Goal: Task Accomplishment & Management: Manage account settings

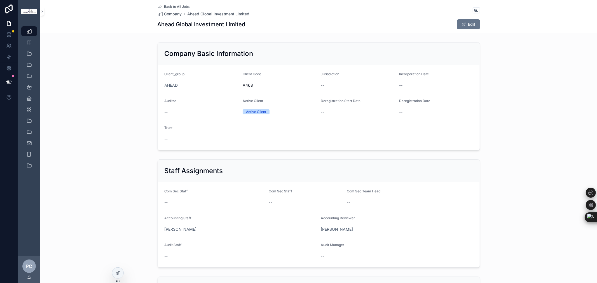
scroll to position [404, 0]
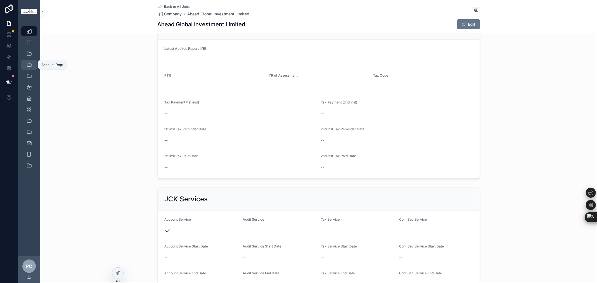
click at [31, 64] on icon "scrollable content" at bounding box center [29, 65] width 6 height 6
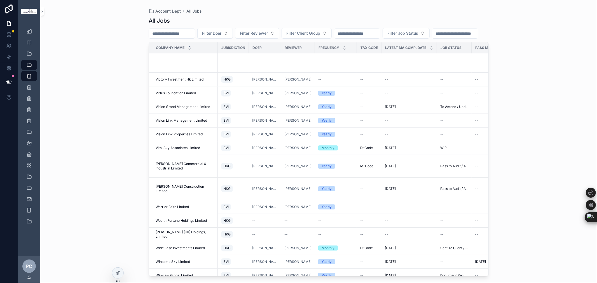
scroll to position [7070, 0]
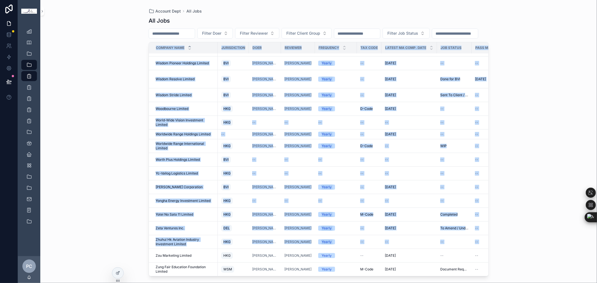
drag, startPoint x: 150, startPoint y: 248, endPoint x: 413, endPoint y: 272, distance: 264.7
click at [406, 279] on div "Account Dept All Jobs All Jobs Filter Doer Filter Reviewer Filter Client Group …" at bounding box center [318, 141] width 556 height 283
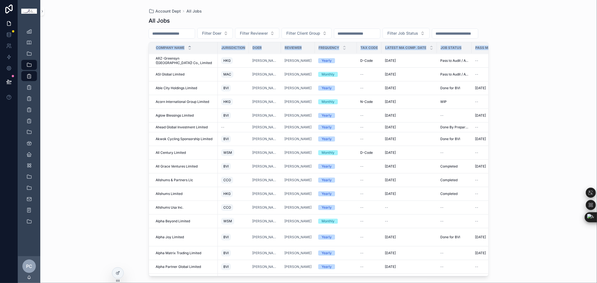
scroll to position [0, 0]
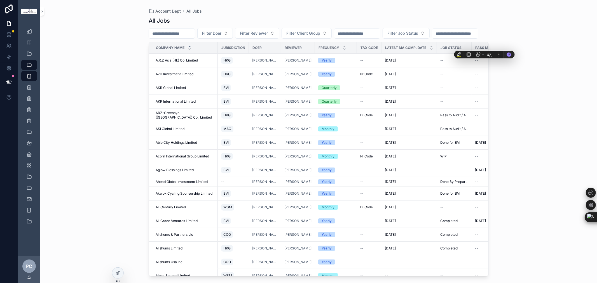
click at [521, 110] on div "Account Dept All Jobs All Jobs Filter Doer Filter Reviewer Filter Client Group …" at bounding box center [318, 141] width 556 height 283
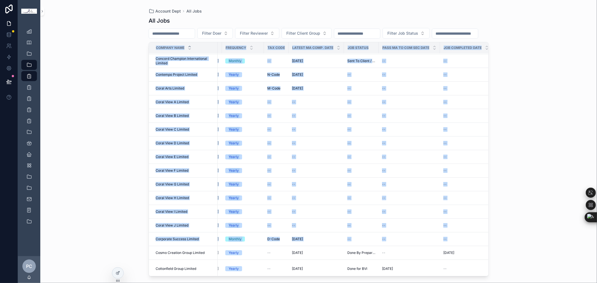
scroll to position [2236, 339]
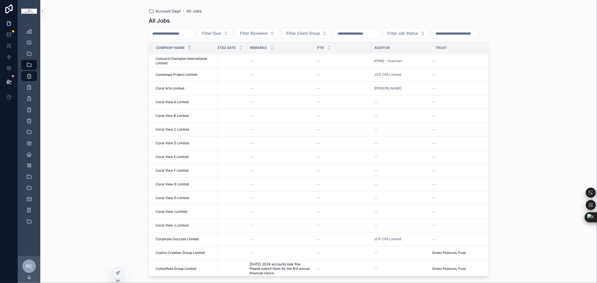
copy thead "scrollable content"
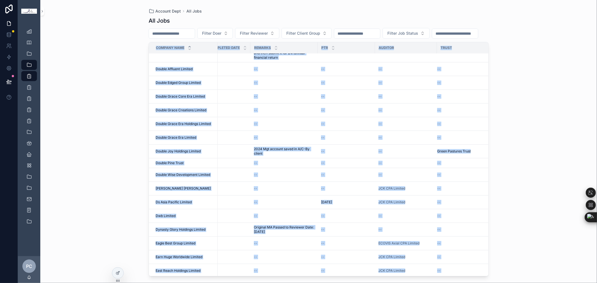
click at [376, 283] on html "Company Client Group Staff Account Dept All Jobs Quarterly Jobs Monthly Jobs Ye…" at bounding box center [298, 141] width 597 height 283
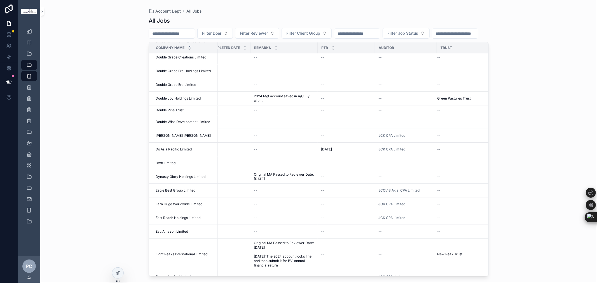
click at [544, 151] on div "Account Dept All Jobs All Jobs Filter Doer Filter Reviewer Filter Client Group …" at bounding box center [318, 141] width 556 height 283
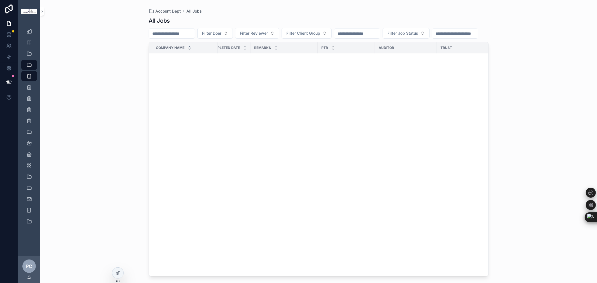
scroll to position [0, 335]
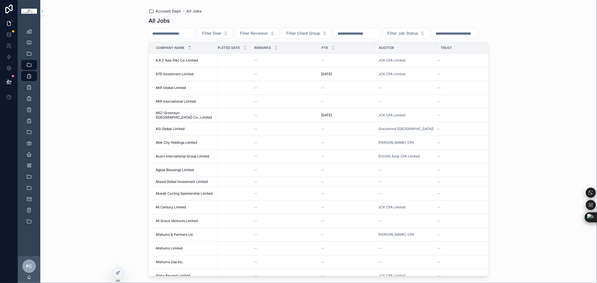
click at [517, 114] on div "Account Dept All Jobs All Jobs Filter Doer Filter Reviewer Filter Client Group …" at bounding box center [318, 141] width 556 height 283
click at [552, 62] on div "Account Dept All Jobs All Jobs Filter Doer Filter Reviewer Filter Client Group …" at bounding box center [318, 141] width 556 height 283
click at [191, 33] on input "scrollable content" at bounding box center [172, 34] width 46 height 8
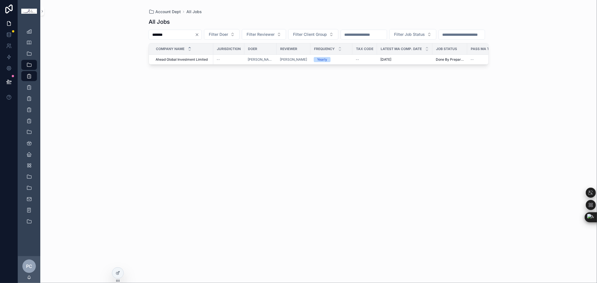
type input "*******"
click at [196, 62] on span "Ahead Global Investment Limited" at bounding box center [182, 59] width 52 height 4
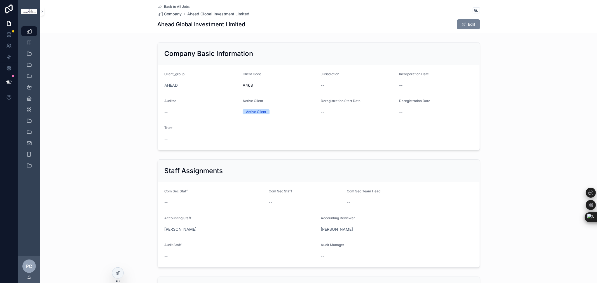
click at [467, 24] on button "Edit" at bounding box center [468, 24] width 23 height 10
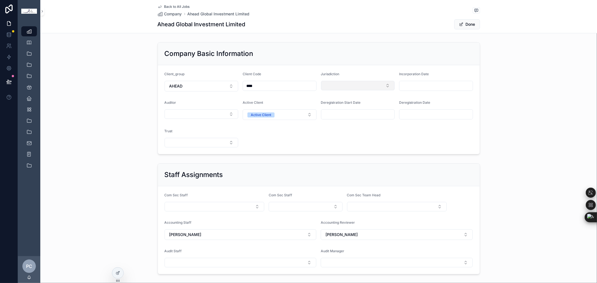
click at [372, 83] on button "Select Button" at bounding box center [358, 86] width 74 height 10
type input "***"
click at [338, 105] on div "BVI" at bounding box center [355, 108] width 71 height 9
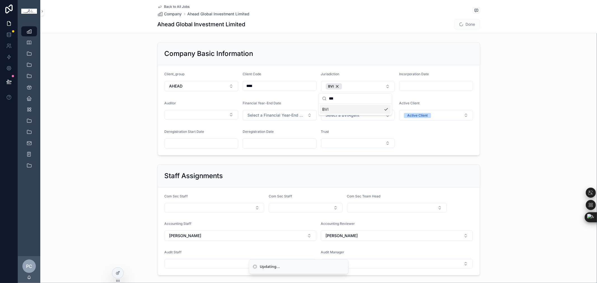
click at [513, 119] on div "Company Basic Information Client_group AHEAD Client Code **** Jurisdiction BVI …" at bounding box center [318, 99] width 556 height 118
click at [440, 115] on button "Active Client" at bounding box center [436, 115] width 74 height 11
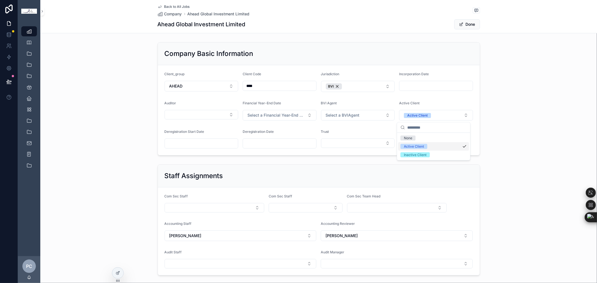
click at [427, 146] on span "Active Client" at bounding box center [413, 146] width 27 height 5
click at [529, 135] on div "Company Basic Information Client_group AHEAD Client Code **** Jurisdiction BVI …" at bounding box center [318, 99] width 556 height 118
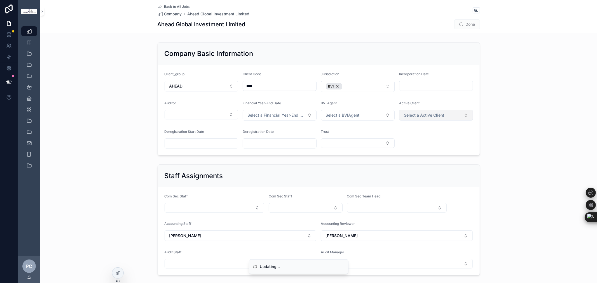
click at [459, 118] on button "Select a Active Client" at bounding box center [436, 115] width 74 height 11
click at [437, 135] on div "Active Client" at bounding box center [433, 138] width 71 height 8
click at [523, 135] on div "Company Basic Information Client_group AHEAD Client Code **** Jurisdiction BVI …" at bounding box center [318, 99] width 556 height 118
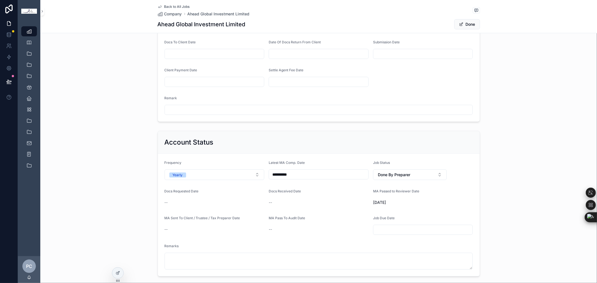
scroll to position [497, 0]
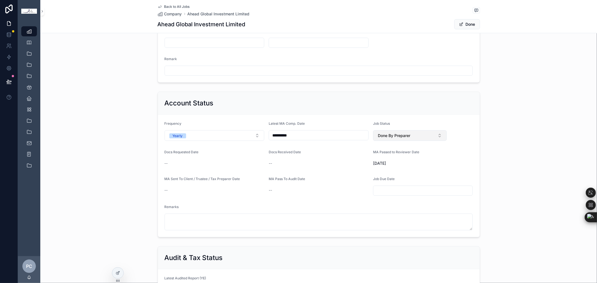
click at [408, 136] on button "Done By Preparer" at bounding box center [410, 135] width 74 height 11
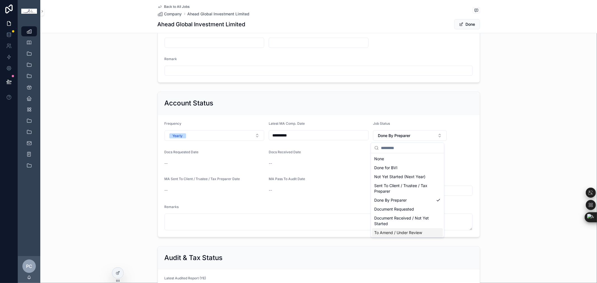
click at [413, 231] on span "To Amend / Under Review" at bounding box center [398, 233] width 48 height 6
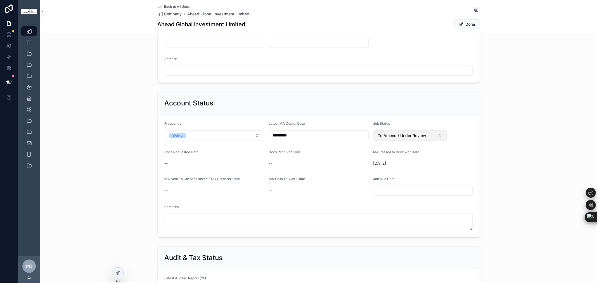
click at [419, 135] on span "To Amend / Under Review" at bounding box center [402, 136] width 48 height 6
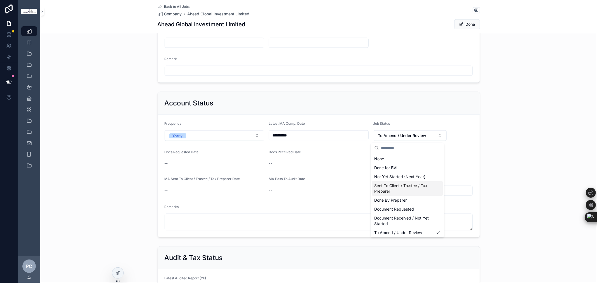
click at [420, 189] on span "Sent To Client / Trustee / Tax Preparer" at bounding box center [404, 188] width 60 height 11
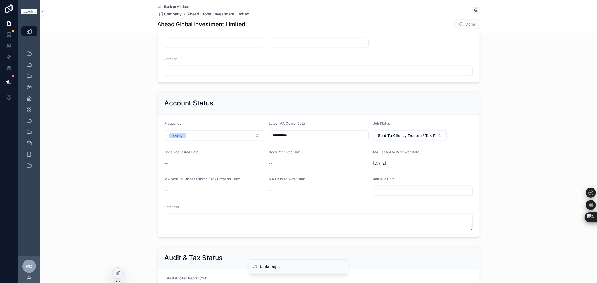
click at [500, 167] on div "**********" at bounding box center [318, 165] width 556 height 150
click at [466, 23] on button "Done" at bounding box center [467, 24] width 26 height 10
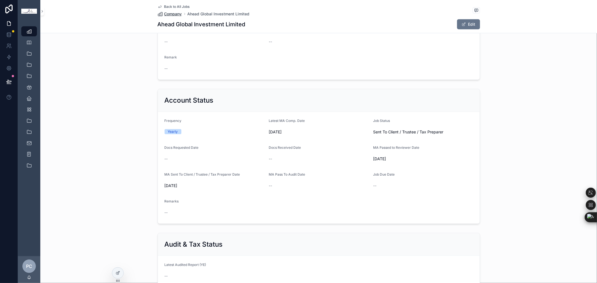
click at [177, 12] on span "Company" at bounding box center [173, 14] width 18 height 6
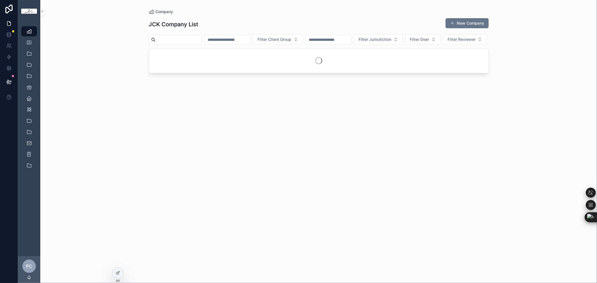
click at [181, 39] on input "scrollable content" at bounding box center [179, 40] width 46 height 8
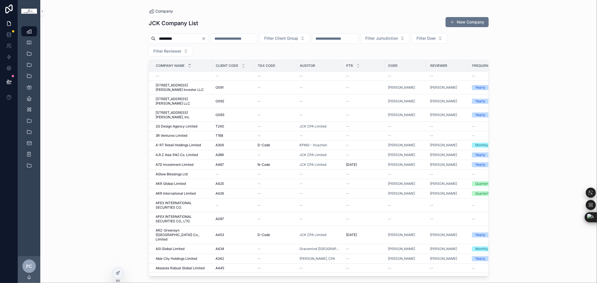
type input "*********"
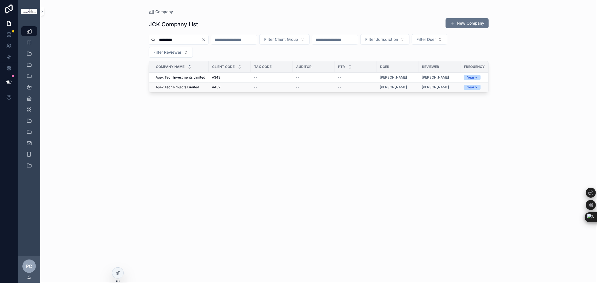
click at [189, 87] on span "Apex Tech Projects Limited" at bounding box center [177, 87] width 43 height 4
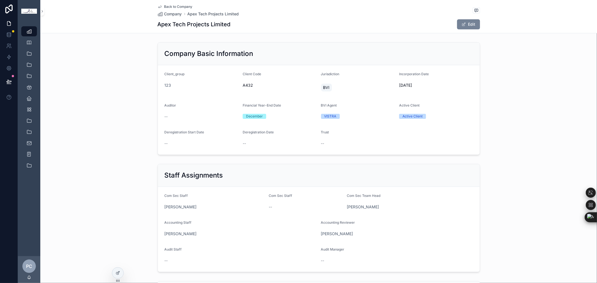
click at [466, 27] on button "Edit" at bounding box center [468, 24] width 23 height 10
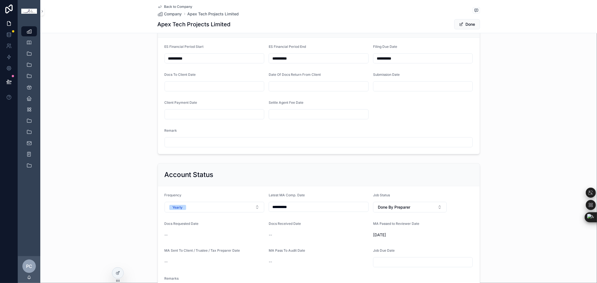
scroll to position [435, 0]
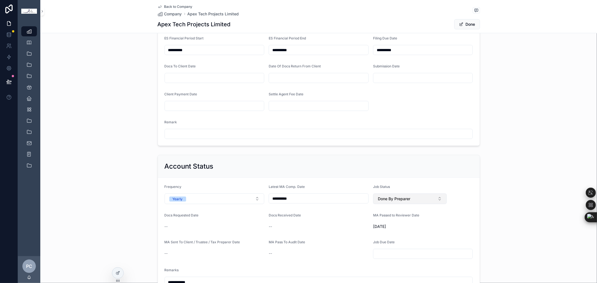
click at [405, 201] on span "Done By Preparer" at bounding box center [394, 199] width 32 height 6
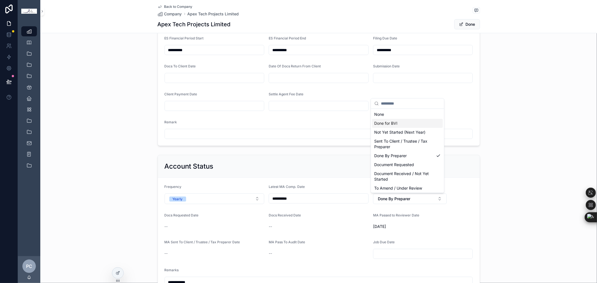
click at [404, 121] on div "Done for BVI" at bounding box center [407, 123] width 71 height 9
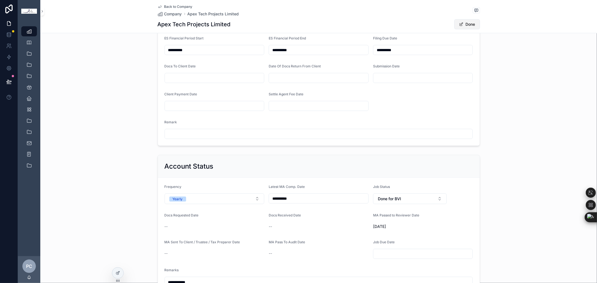
click at [466, 25] on button "Done" at bounding box center [467, 24] width 26 height 10
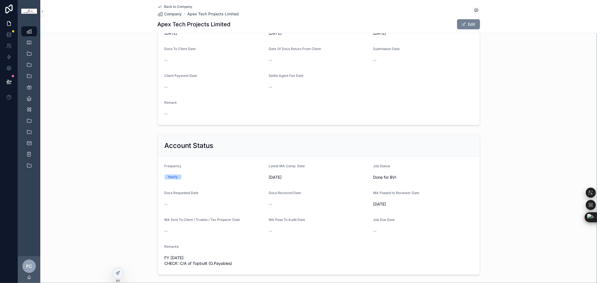
scroll to position [430, 0]
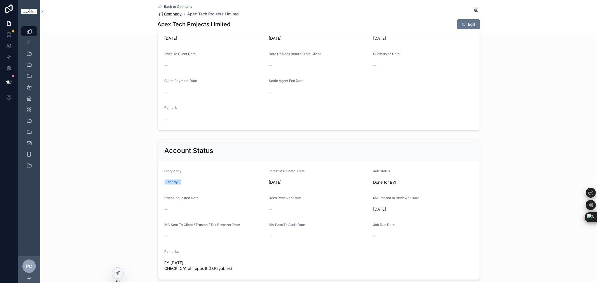
click at [174, 14] on span "Company" at bounding box center [173, 14] width 18 height 6
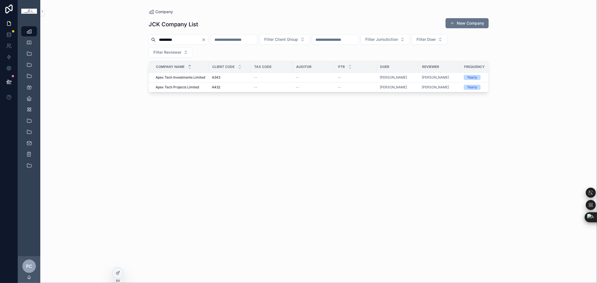
click at [181, 41] on input "*********" at bounding box center [179, 40] width 46 height 8
drag, startPoint x: 181, startPoint y: 41, endPoint x: 173, endPoint y: 40, distance: 7.9
click at [173, 40] on input "*********" at bounding box center [179, 40] width 46 height 8
click at [197, 40] on input "*********" at bounding box center [179, 40] width 46 height 8
drag, startPoint x: 197, startPoint y: 40, endPoint x: 115, endPoint y: 38, distance: 81.7
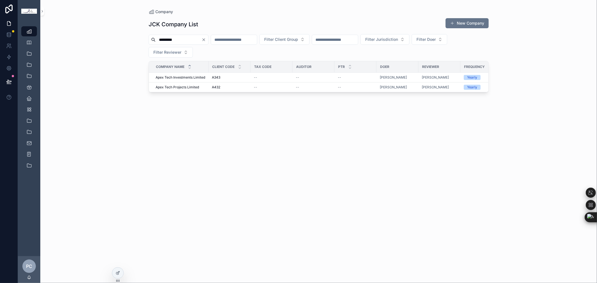
click at [115, 38] on div "Company JCK Company List New Company ********* Filter Client Group Filter Juris…" at bounding box center [318, 141] width 556 height 283
type input "*********"
click at [188, 76] on span "Evergreen Garden Limited" at bounding box center [177, 77] width 42 height 4
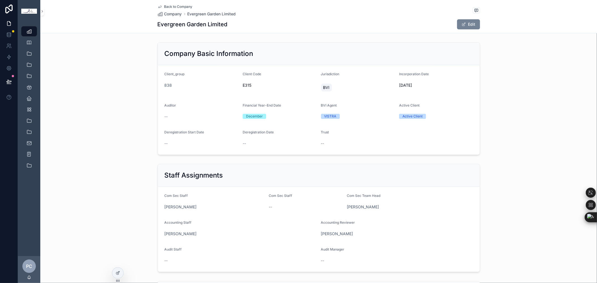
click at [468, 24] on button "Edit" at bounding box center [468, 24] width 23 height 10
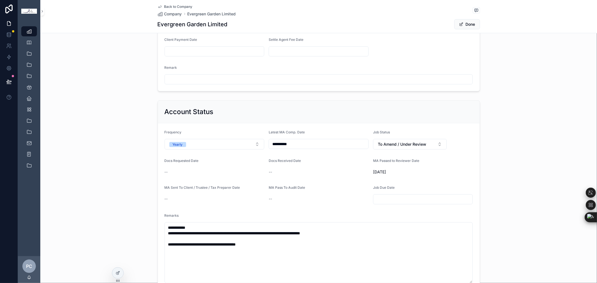
scroll to position [489, 0]
click at [426, 143] on button "To Amend / Under Review" at bounding box center [410, 145] width 74 height 11
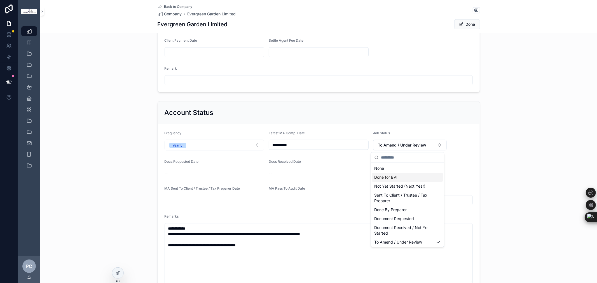
click at [413, 177] on div "Done for BVI" at bounding box center [407, 177] width 71 height 9
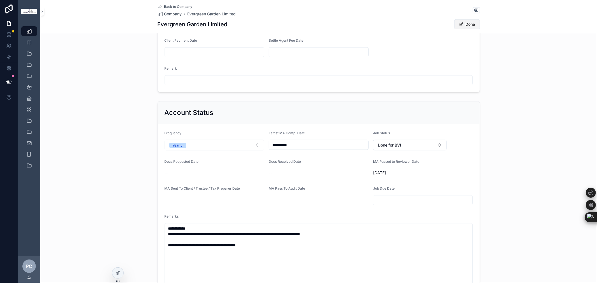
click at [463, 24] on button "Done" at bounding box center [467, 24] width 26 height 10
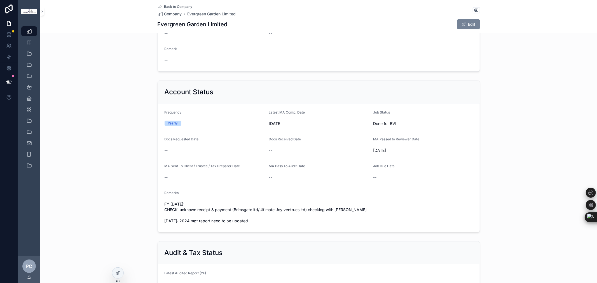
scroll to position [472, 0]
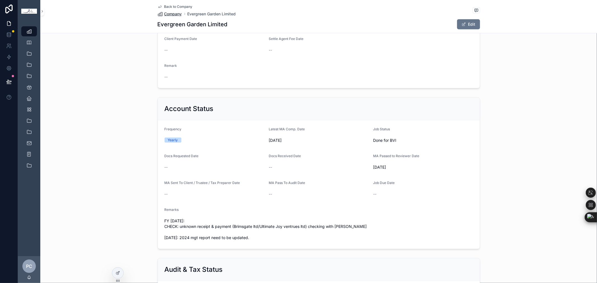
click at [178, 13] on span "Company" at bounding box center [173, 14] width 18 height 6
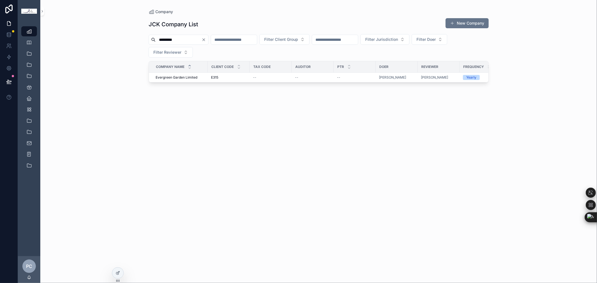
drag, startPoint x: 184, startPoint y: 37, endPoint x: 105, endPoint y: 37, distance: 78.6
click at [105, 37] on div "Company JCK Company List New Company ********* Filter Client Group Filter Juris…" at bounding box center [318, 141] width 556 height 283
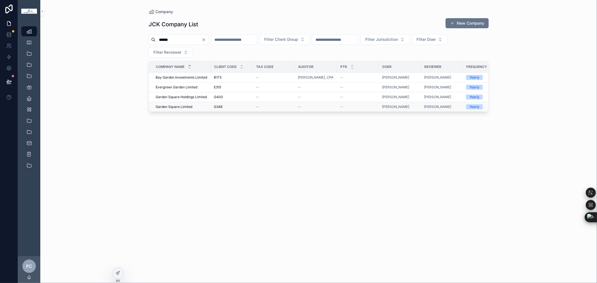
type input "******"
click at [266, 203] on div "JCK Company List New Company ****** Filter Client Group Filter Jurisdiction Fil…" at bounding box center [319, 146] width 340 height 262
click at [206, 39] on icon "Clear" at bounding box center [203, 39] width 4 height 4
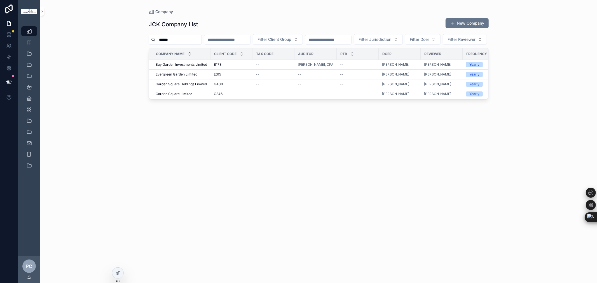
click at [170, 15] on div "JCK Company List New Company ****** Filter Client Group Filter Jurisdiction Fil…" at bounding box center [319, 146] width 340 height 262
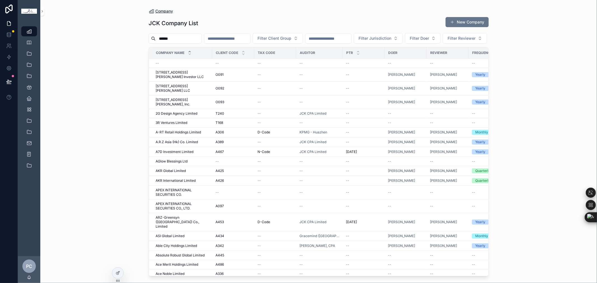
click at [168, 13] on span "Company" at bounding box center [164, 11] width 18 height 6
click at [244, 53] on icon "scrollable content" at bounding box center [243, 52] width 4 height 4
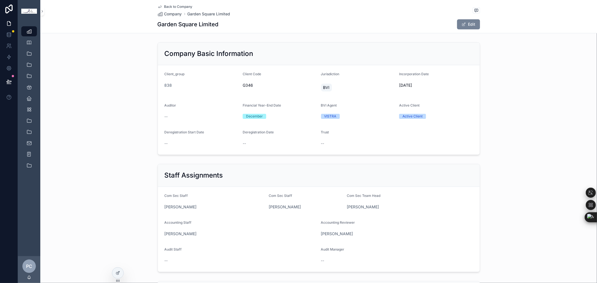
click at [468, 24] on button "Edit" at bounding box center [468, 24] width 23 height 10
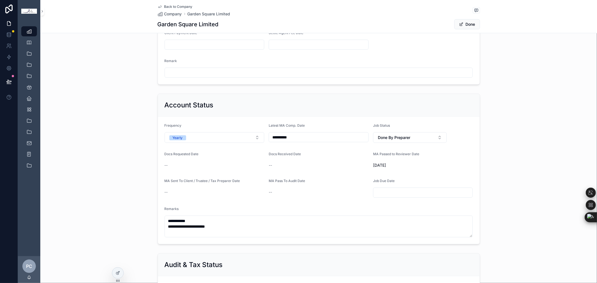
scroll to position [505, 0]
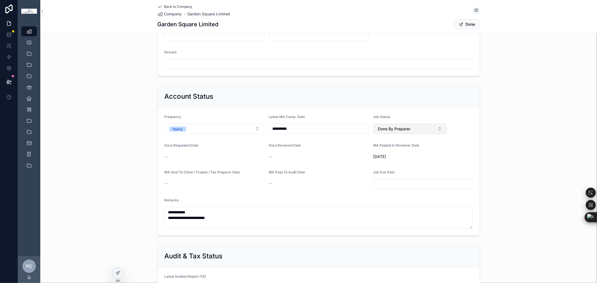
click at [421, 129] on button "Done By Preparer" at bounding box center [410, 129] width 74 height 11
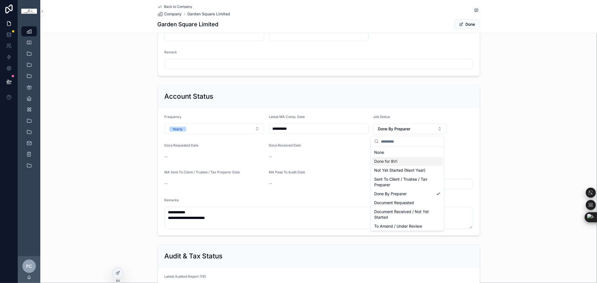
click at [403, 157] on div "Done for BVI" at bounding box center [407, 161] width 71 height 9
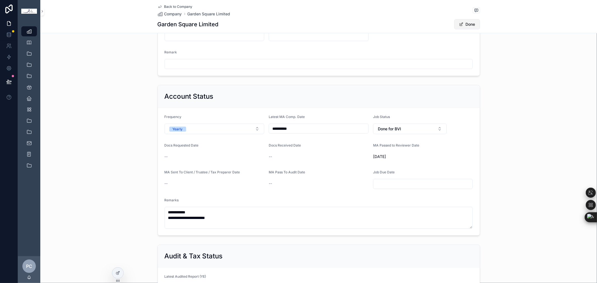
click at [467, 23] on button "Done" at bounding box center [467, 24] width 26 height 10
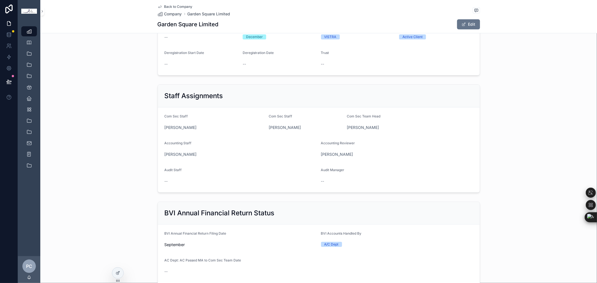
scroll to position [0, 0]
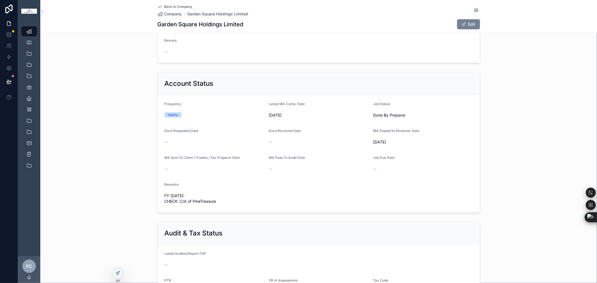
click at [462, 26] on span "scrollable content" at bounding box center [463, 24] width 4 height 4
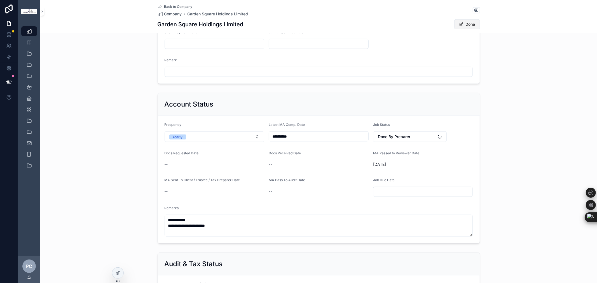
scroll to position [515, 0]
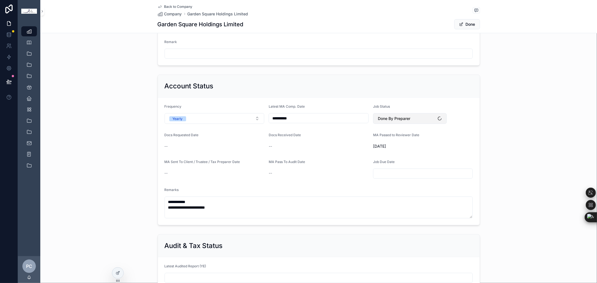
click at [415, 120] on button "Done By Preparer" at bounding box center [410, 118] width 74 height 11
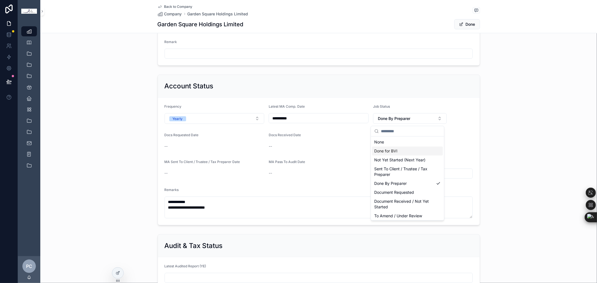
click at [401, 153] on div "Done for BVI" at bounding box center [407, 151] width 71 height 9
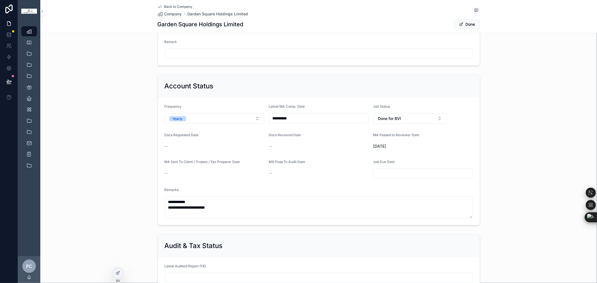
click at [464, 25] on button "Done" at bounding box center [467, 24] width 26 height 10
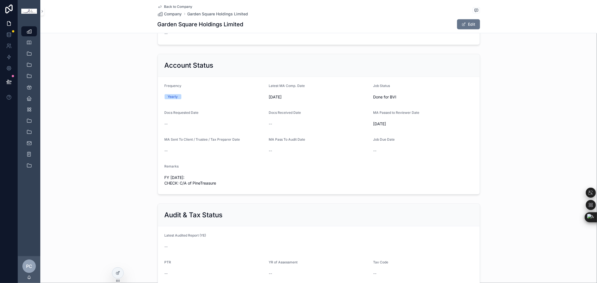
scroll to position [497, 0]
